Goal: Transaction & Acquisition: Download file/media

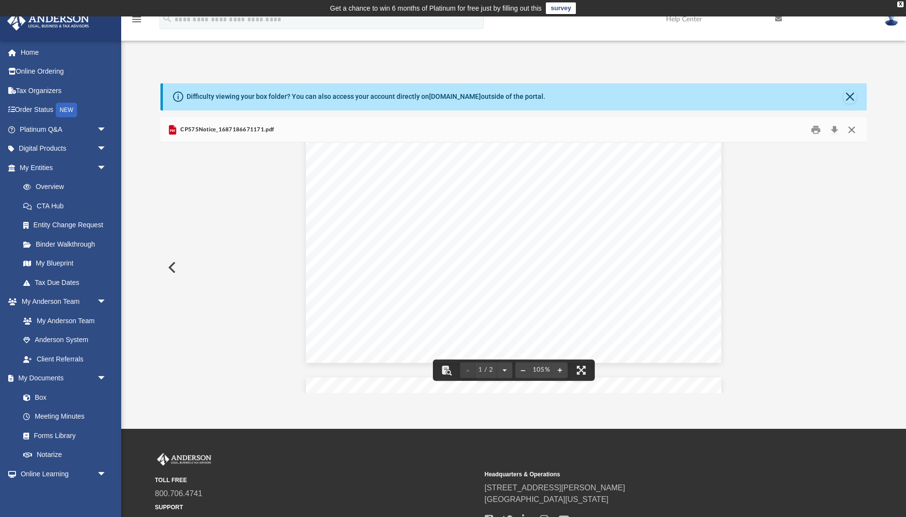
click at [856, 127] on button "Close" at bounding box center [851, 129] width 17 height 15
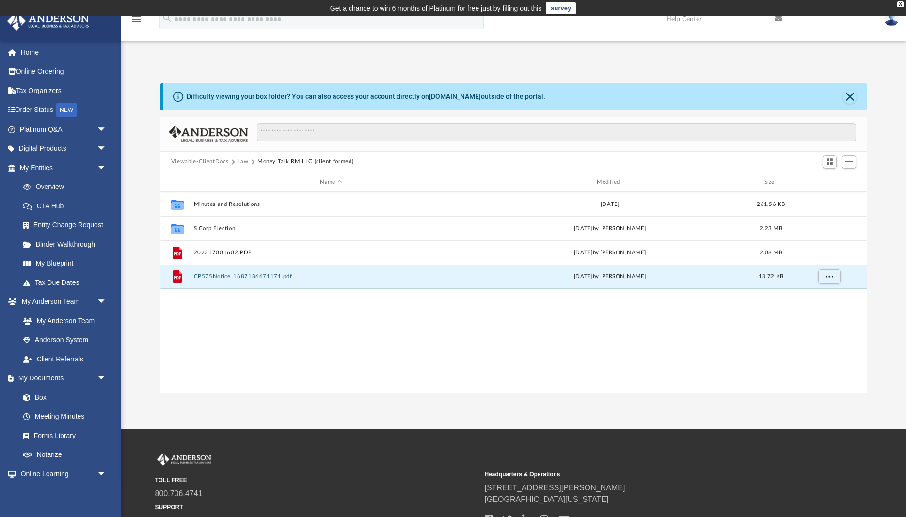
click at [193, 158] on button "Viewable-ClientDocs" at bounding box center [199, 162] width 57 height 9
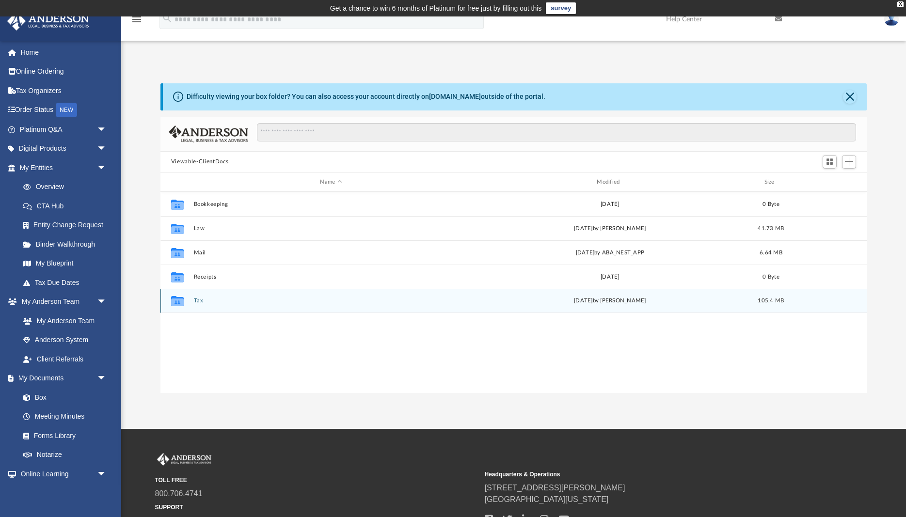
click at [197, 298] on button "Tax" at bounding box center [330, 301] width 275 height 6
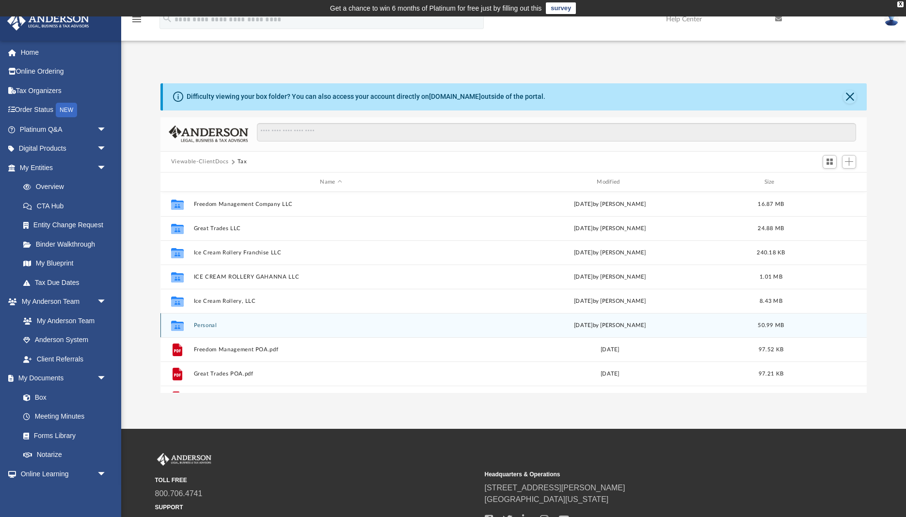
click at [211, 326] on button "Personal" at bounding box center [330, 325] width 275 height 6
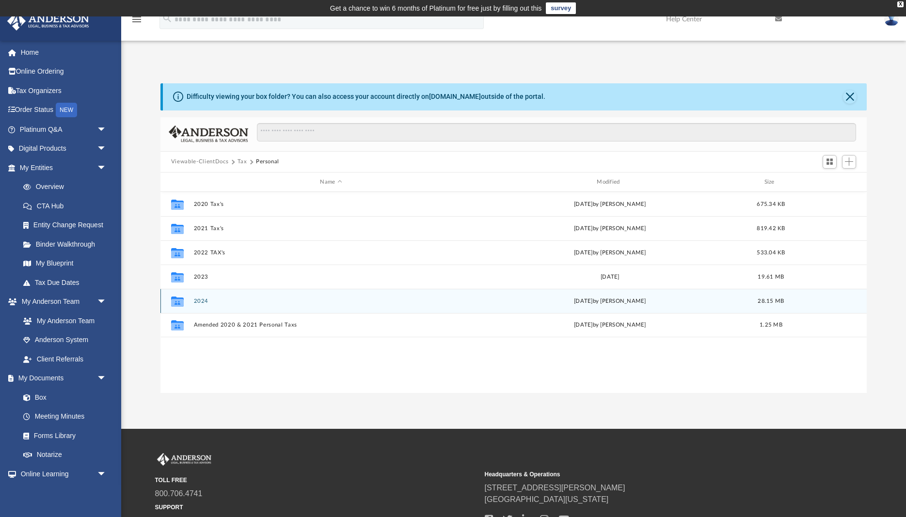
click at [199, 298] on div "Collaborated Folder 2024 [DATE] by [PERSON_NAME] 28.15 MB" at bounding box center [513, 301] width 706 height 24
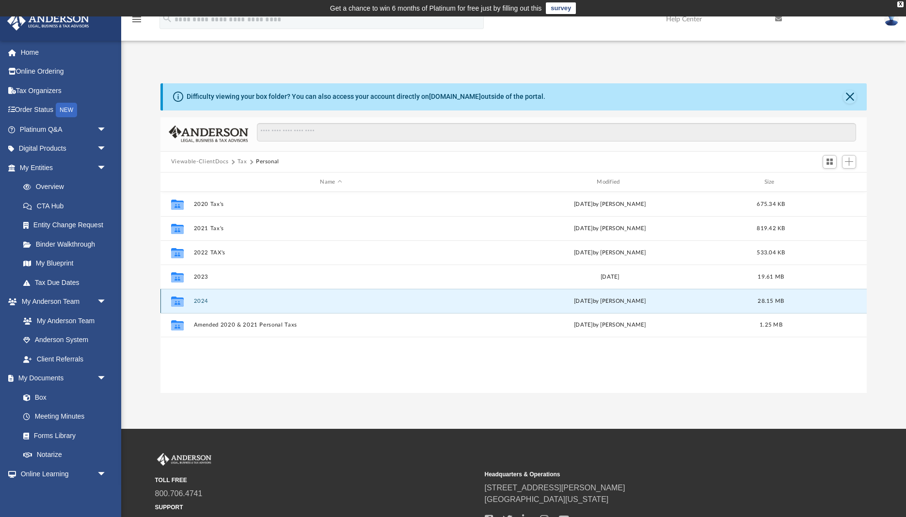
click at [199, 302] on button "2024" at bounding box center [330, 301] width 275 height 6
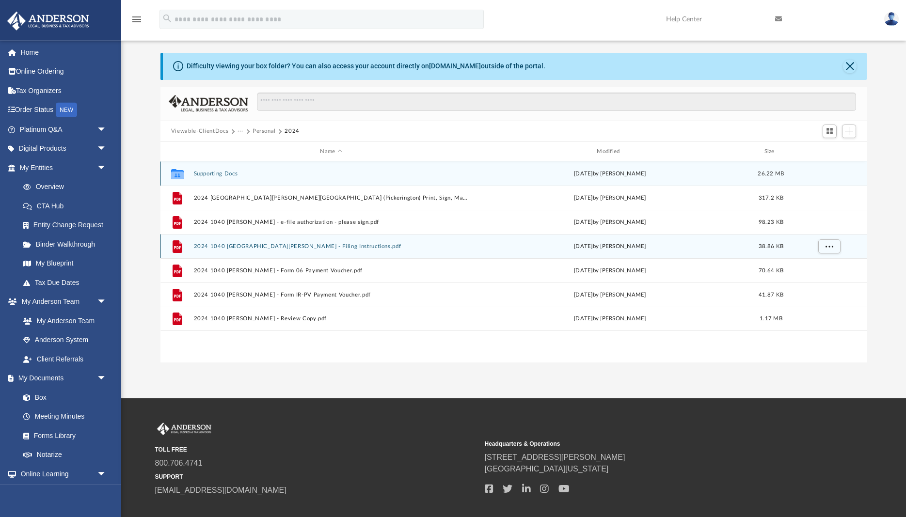
scroll to position [49, 0]
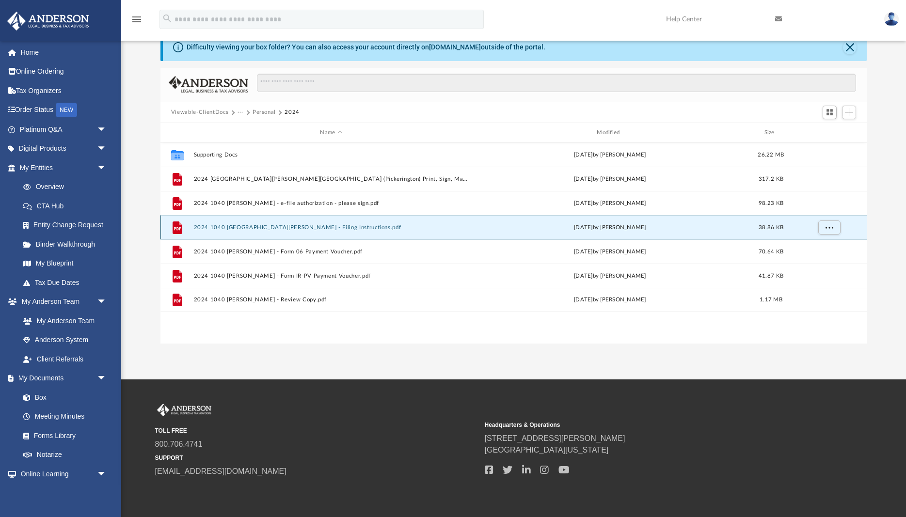
click at [250, 225] on button "2024 1040 [GEOGRAPHIC_DATA][PERSON_NAME] - Filing Instructions.pdf" at bounding box center [330, 227] width 275 height 6
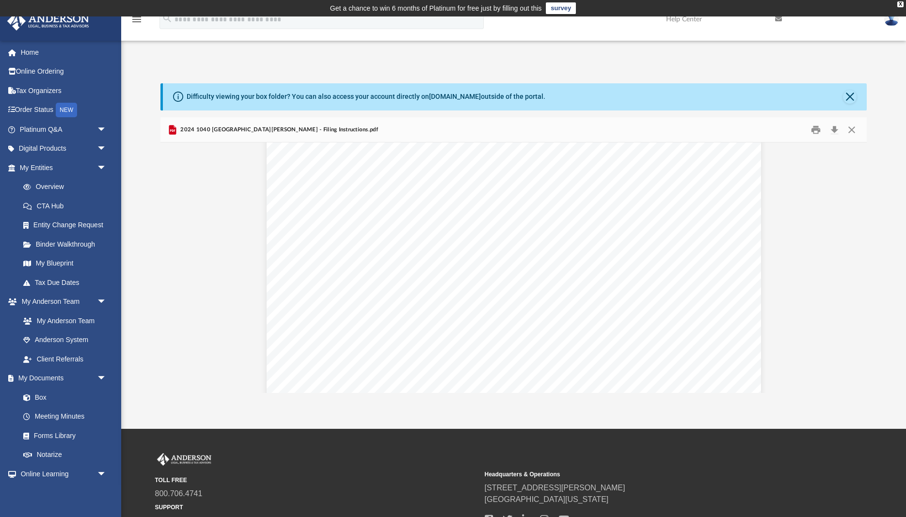
scroll to position [0, 0]
click at [855, 129] on button "Close" at bounding box center [851, 129] width 17 height 15
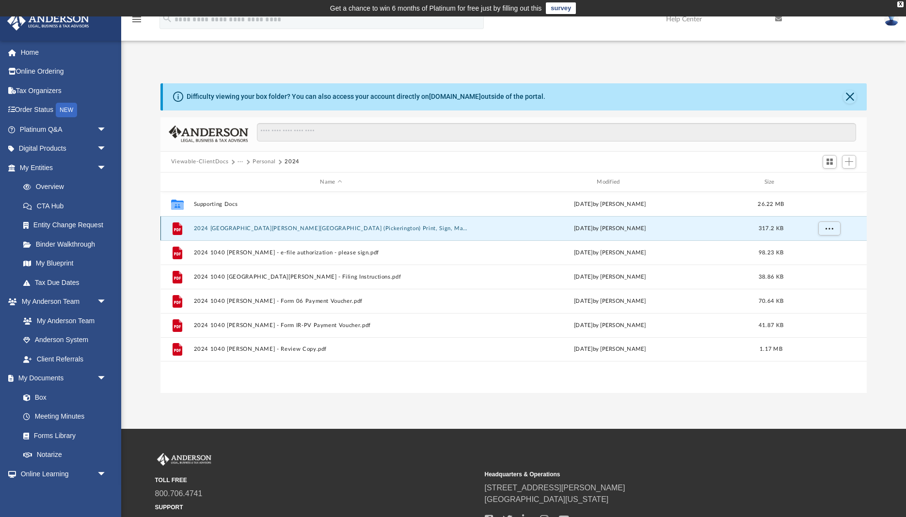
click at [342, 230] on button "2024 [GEOGRAPHIC_DATA][PERSON_NAME][GEOGRAPHIC_DATA] (Pickerington) Print, Sign…" at bounding box center [330, 228] width 275 height 6
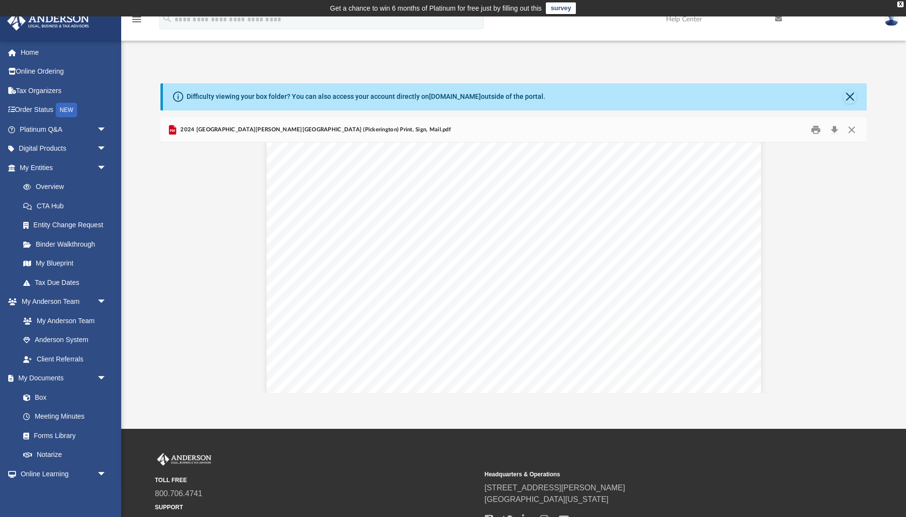
scroll to position [3554, 0]
click at [856, 126] on button "Close" at bounding box center [851, 129] width 17 height 15
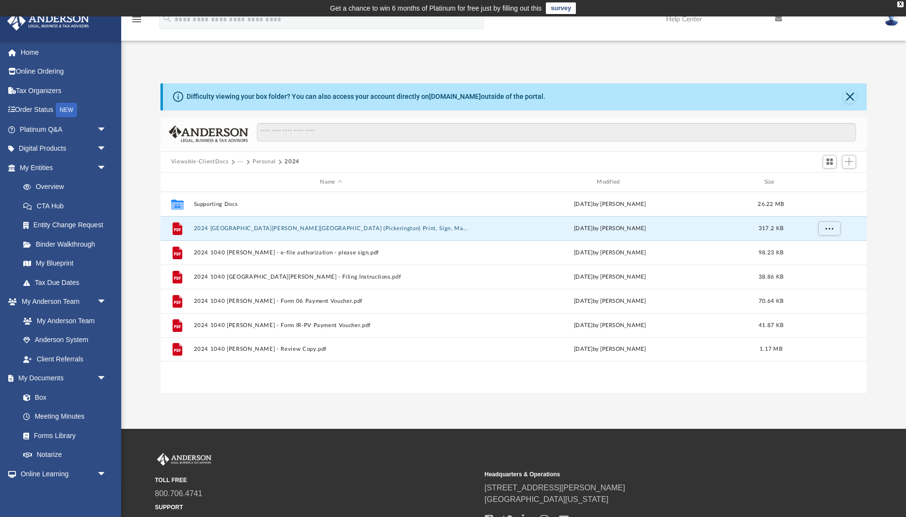
click at [886, 209] on div "Difficulty viewing your box folder? You can also access your account directly o…" at bounding box center [513, 238] width 785 height 310
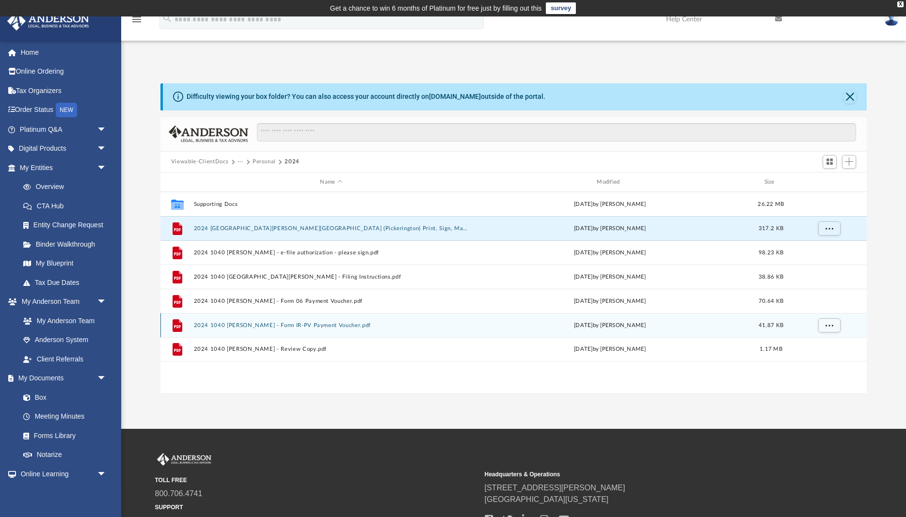
click at [327, 327] on button "2024 1040 [PERSON_NAME] - Form IR-PV Payment Voucher.pdf" at bounding box center [330, 325] width 275 height 6
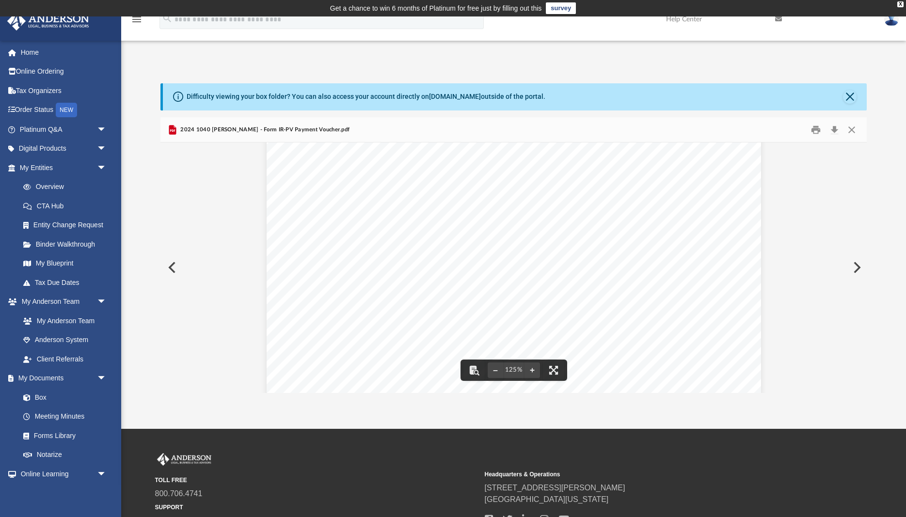
scroll to position [0, 0]
click at [853, 130] on button "Close" at bounding box center [851, 129] width 17 height 15
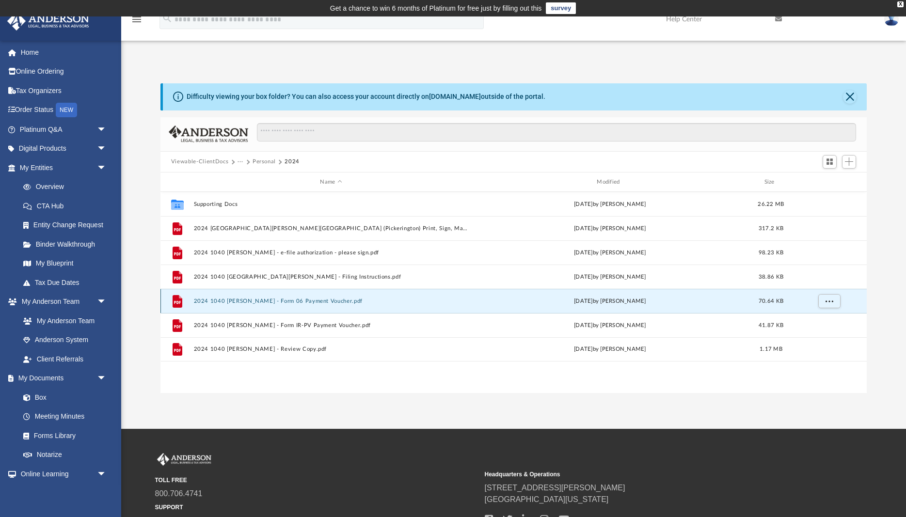
click at [291, 301] on button "2024 1040 [PERSON_NAME] - Form 06 Payment Voucher.pdf" at bounding box center [330, 301] width 275 height 6
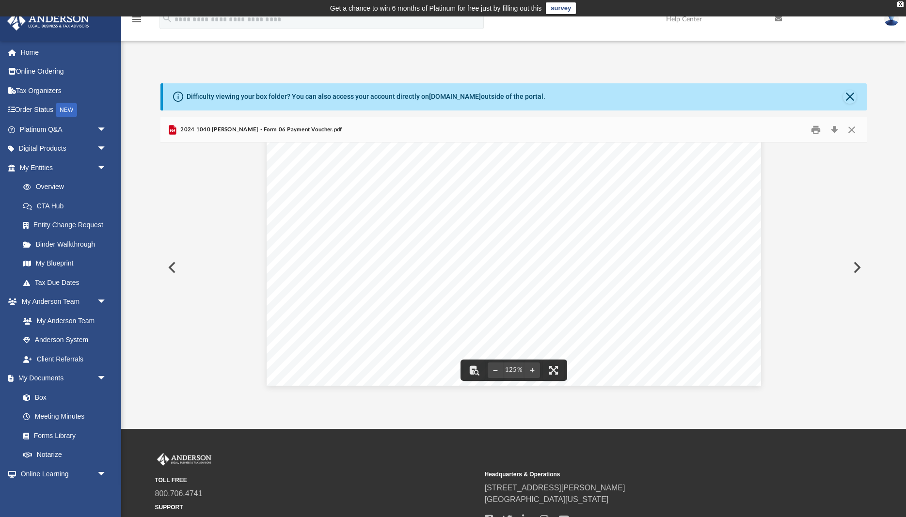
scroll to position [290, 0]
click at [850, 95] on button "Close" at bounding box center [850, 97] width 14 height 14
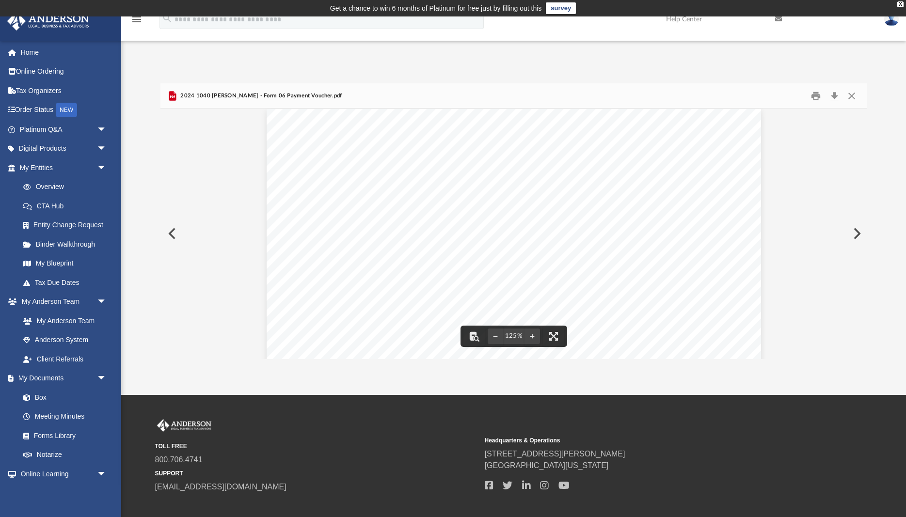
scroll to position [0, 0]
click at [854, 98] on button "Close" at bounding box center [851, 95] width 17 height 15
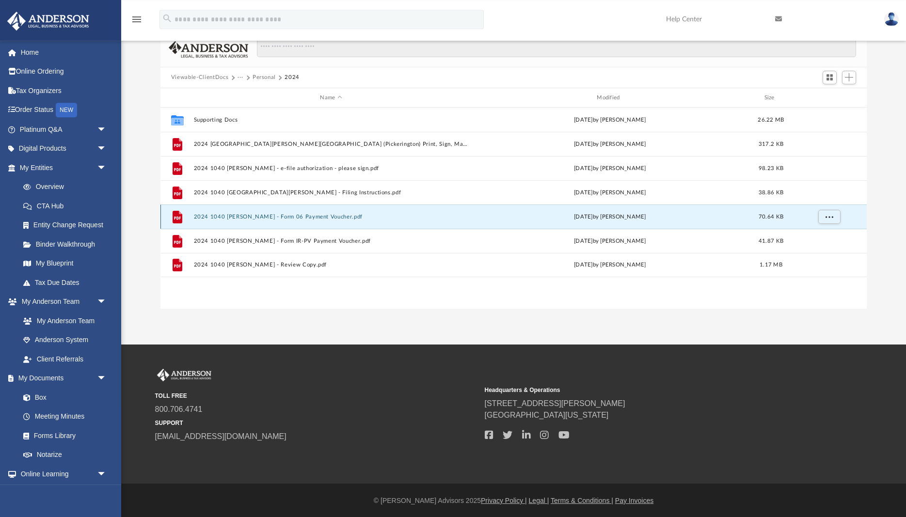
scroll to position [51, 0]
